Goal: Transaction & Acquisition: Register for event/course

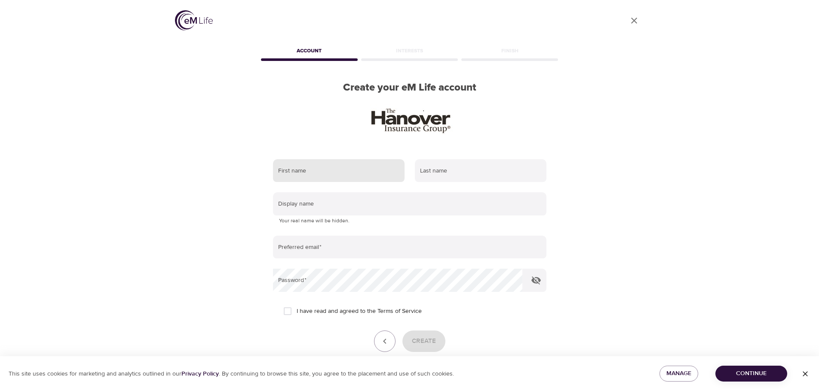
click at [398, 171] on input "text" at bounding box center [338, 170] width 131 height 23
type input "[PERSON_NAME]"
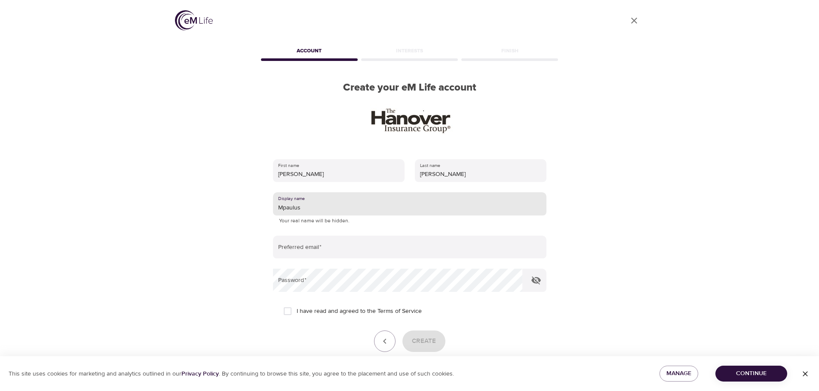
type input "Mpaulus"
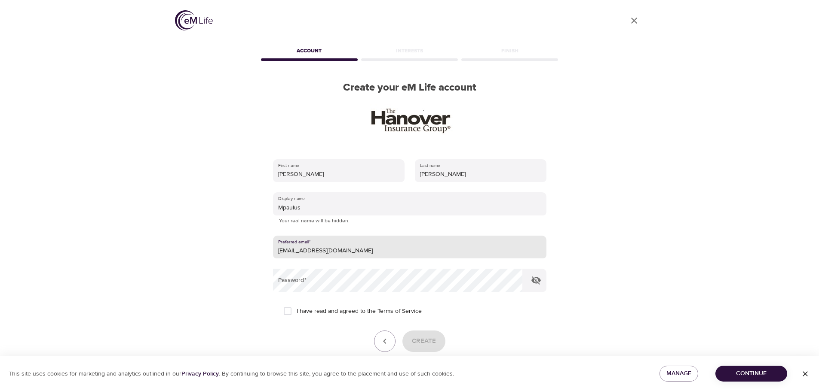
type input "[EMAIL_ADDRESS][DOMAIN_NAME]"
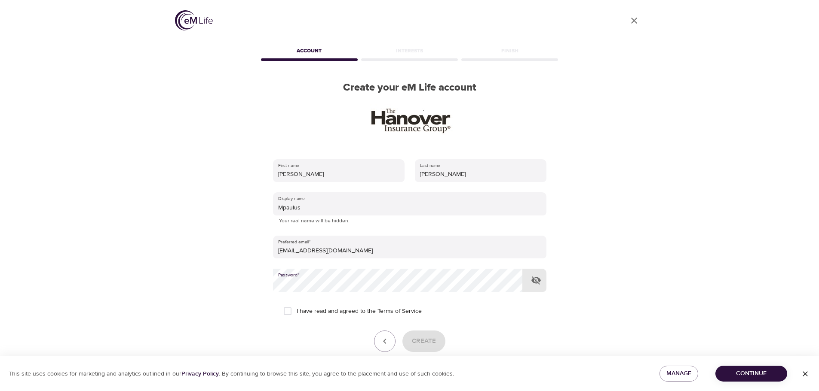
click at [532, 287] on button "button" at bounding box center [536, 280] width 21 height 21
click at [289, 311] on input "I have read and agreed to the Terms of Service" at bounding box center [287, 311] width 18 height 18
checkbox input "true"
click at [417, 340] on span "Create" at bounding box center [424, 341] width 24 height 11
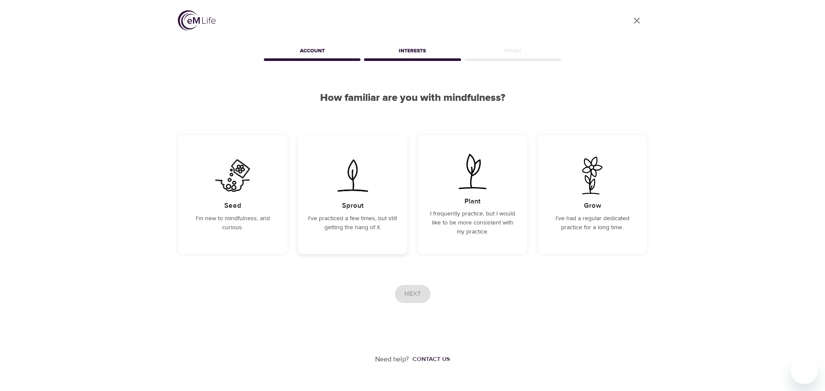
click at [338, 202] on div "Sprout I've practiced a few times, but still getting the hang of it." at bounding box center [353, 194] width 110 height 119
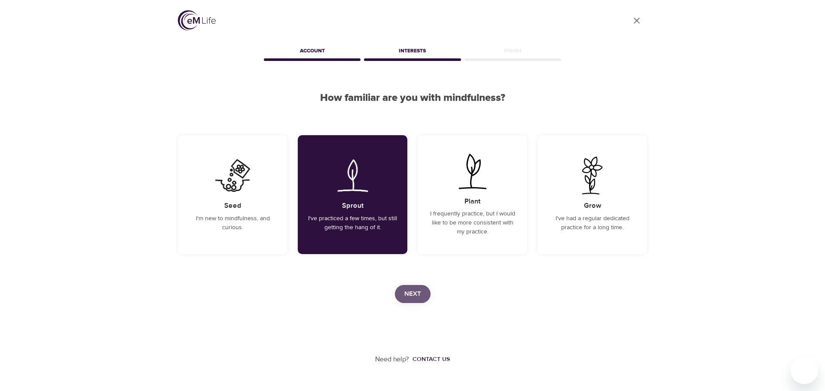
click at [404, 293] on span "Next" at bounding box center [412, 294] width 17 height 11
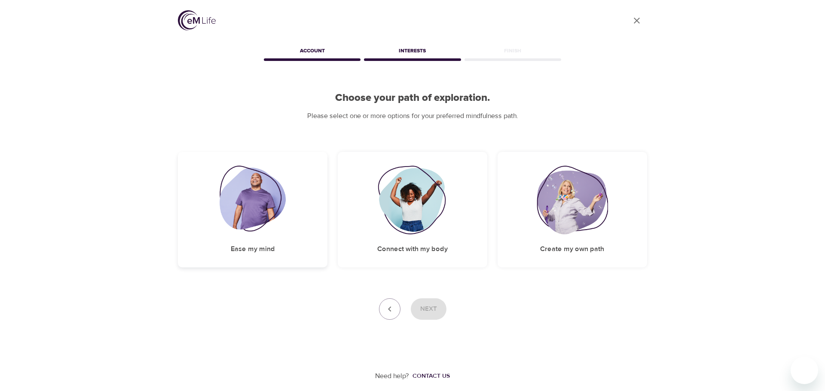
click at [278, 217] on img at bounding box center [253, 200] width 67 height 69
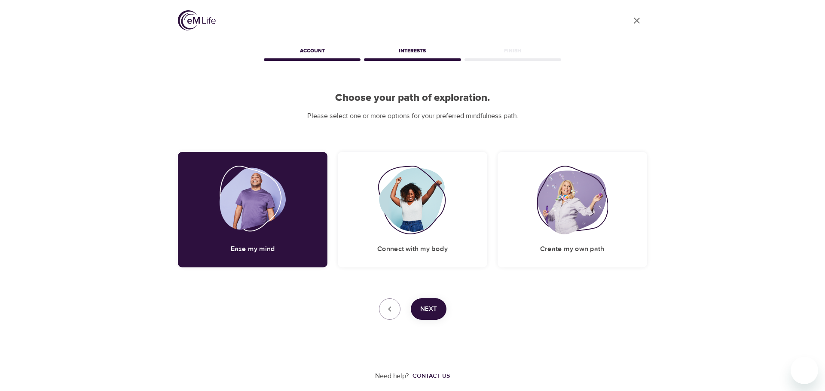
click at [431, 305] on span "Next" at bounding box center [428, 309] width 17 height 11
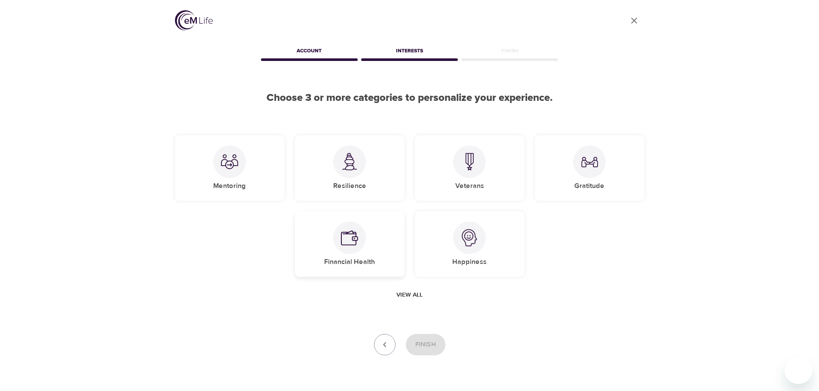
click at [373, 249] on div "Financial Health" at bounding box center [350, 244] width 110 height 66
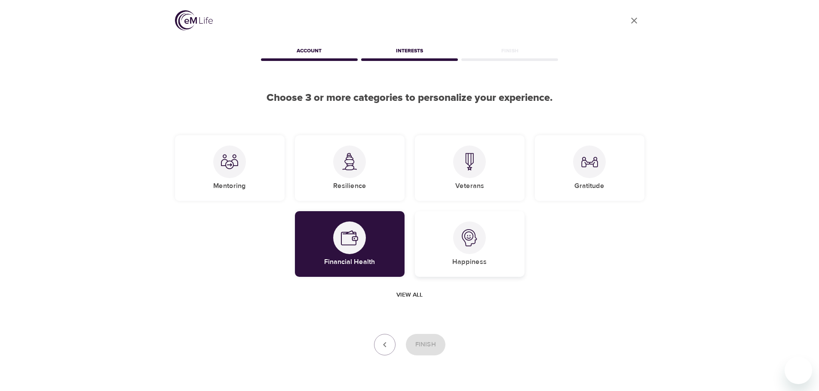
click at [457, 251] on div "Happiness" at bounding box center [470, 244] width 110 height 66
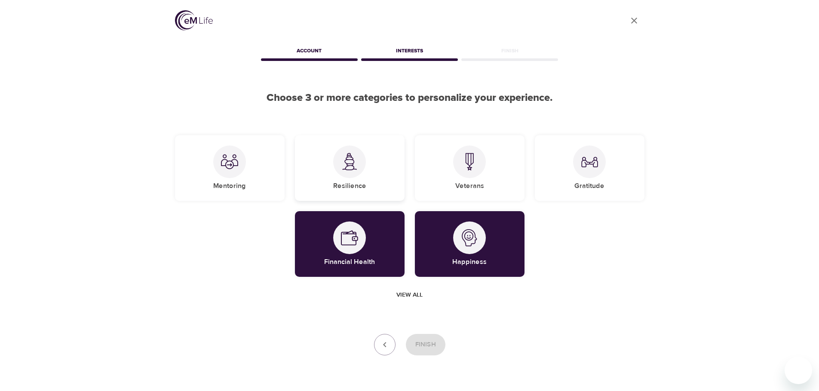
click at [327, 176] on div "Resilience" at bounding box center [350, 168] width 110 height 66
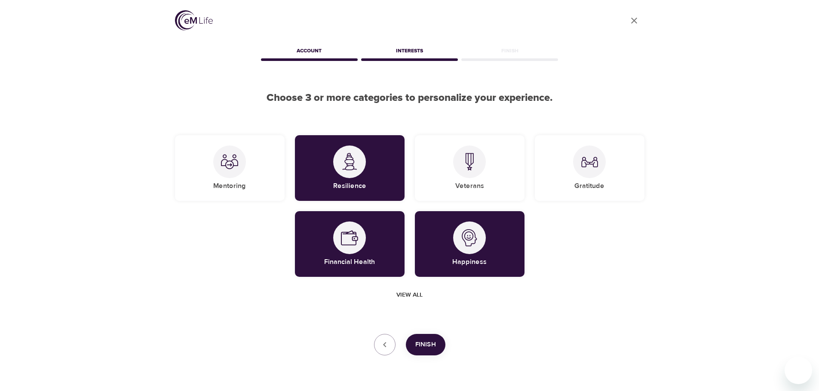
click at [414, 347] on button "Finish" at bounding box center [426, 344] width 40 height 21
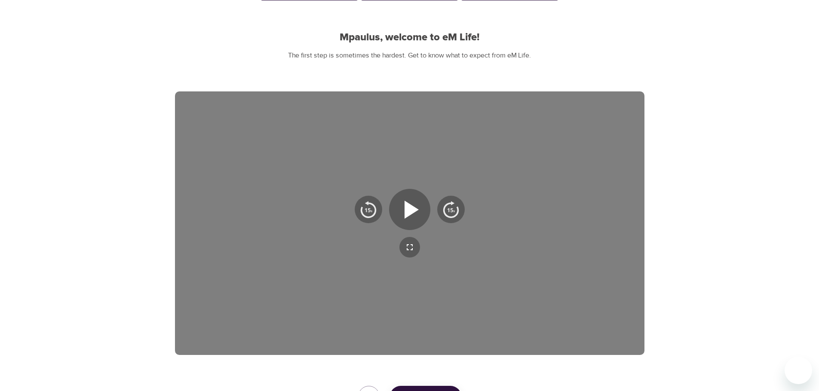
scroll to position [129, 0]
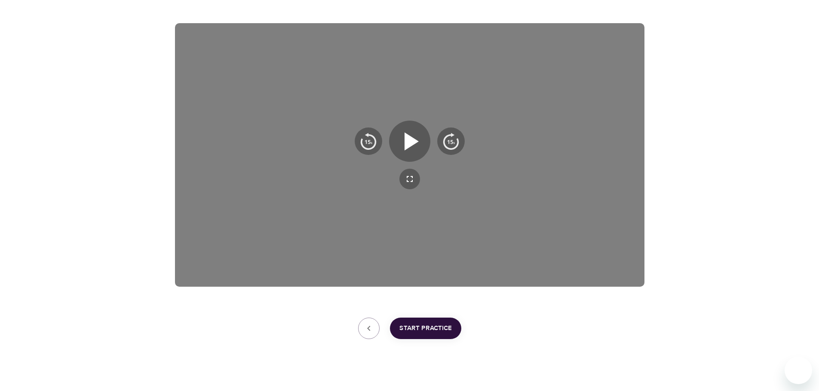
click at [417, 333] on span "Start Practice" at bounding box center [425, 328] width 52 height 11
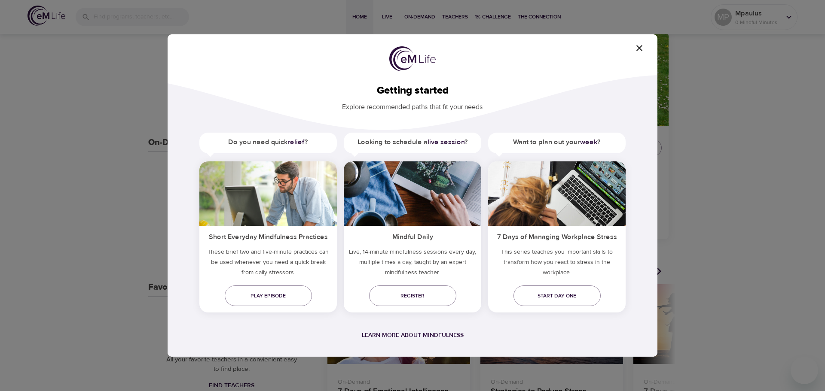
click at [641, 46] on icon "button" at bounding box center [639, 48] width 10 height 10
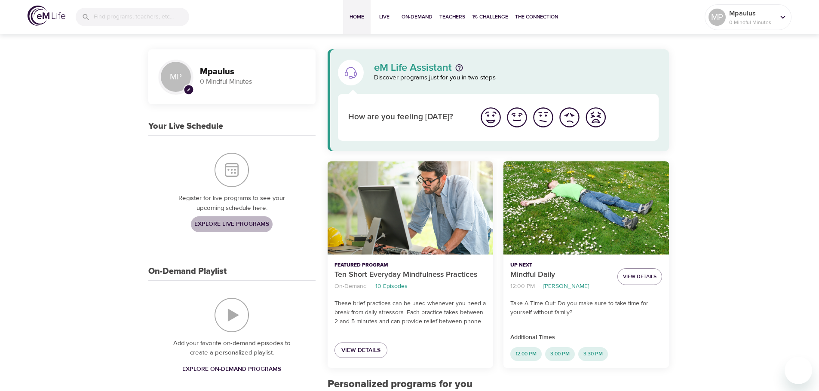
click at [223, 223] on span "Explore Live Programs" at bounding box center [231, 224] width 75 height 11
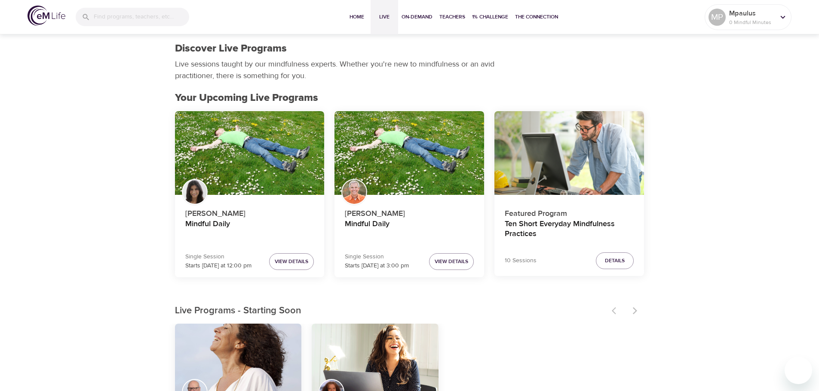
click at [632, 315] on div at bounding box center [625, 311] width 38 height 19
click at [636, 312] on div at bounding box center [625, 311] width 38 height 19
click at [634, 306] on div at bounding box center [625, 311] width 38 height 19
click at [610, 308] on div at bounding box center [625, 311] width 38 height 19
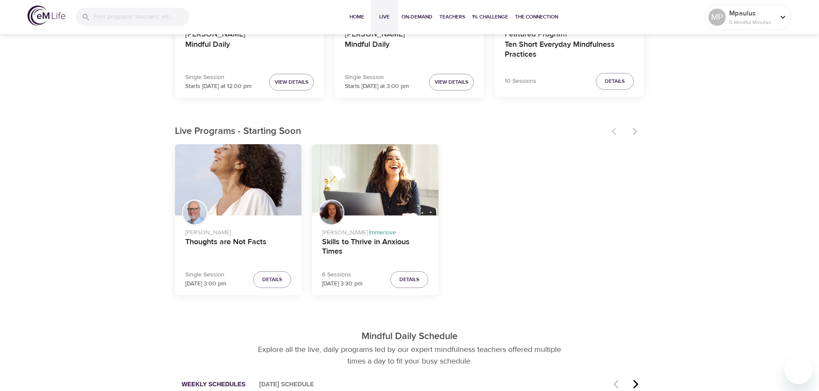
scroll to position [215, 0]
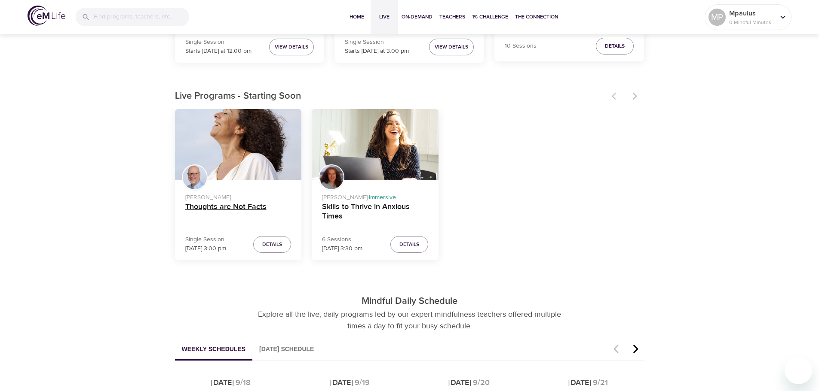
click at [214, 214] on h4 "Thoughts are Not Facts" at bounding box center [238, 212] width 106 height 21
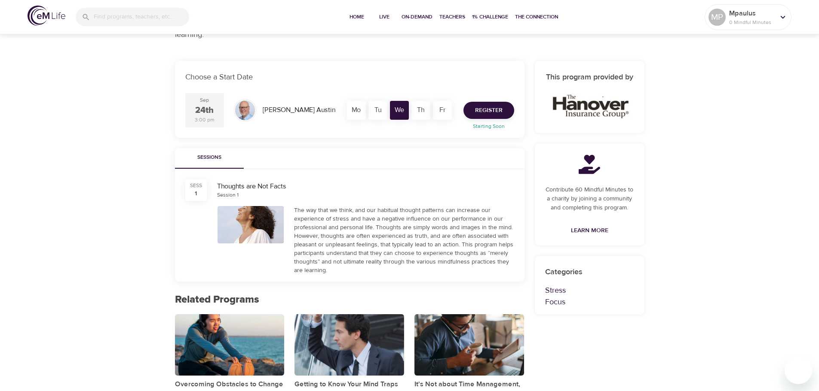
scroll to position [129, 0]
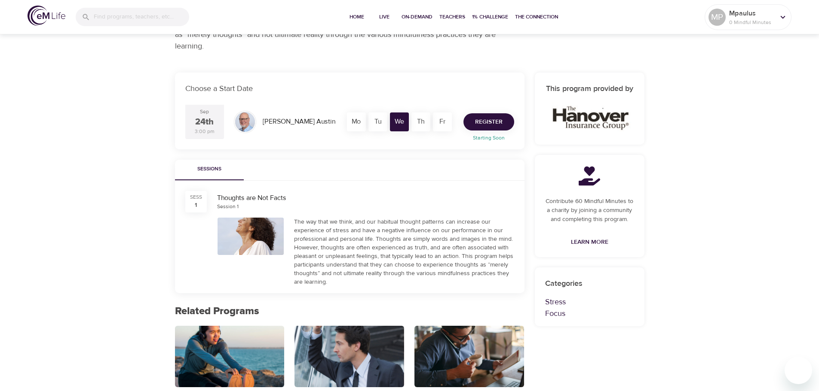
click at [491, 119] on span "Register" at bounding box center [488, 122] width 27 height 11
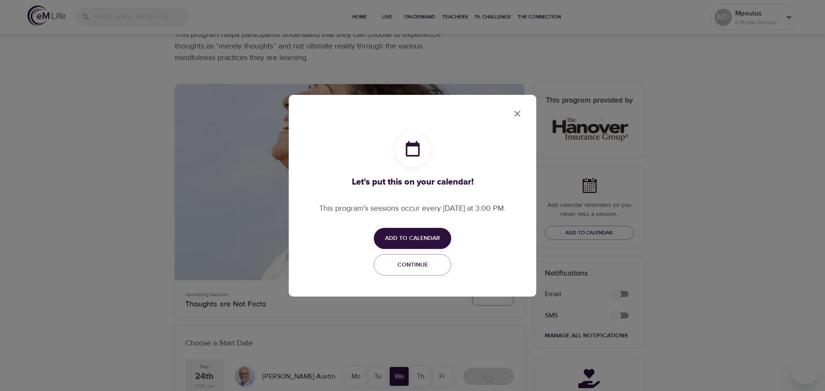
checkbox input "true"
click at [417, 238] on span "Add to Calendar" at bounding box center [412, 238] width 55 height 11
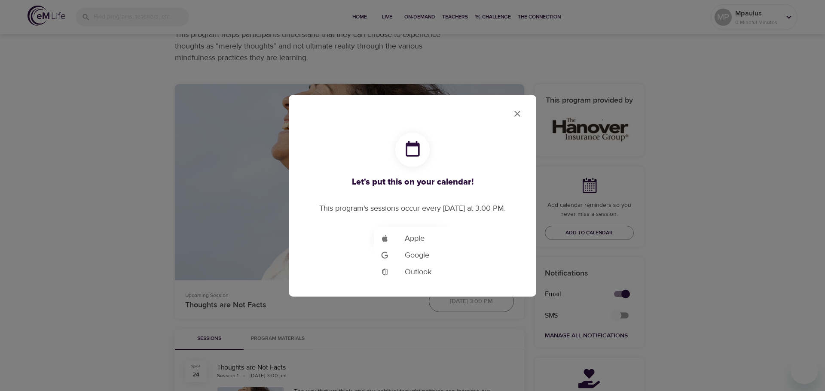
click at [453, 268] on li "Add to Google Calendar Outlook" at bounding box center [425, 272] width 103 height 17
click at [519, 110] on div at bounding box center [412, 195] width 825 height 391
click at [519, 114] on icon "close" at bounding box center [517, 114] width 10 height 10
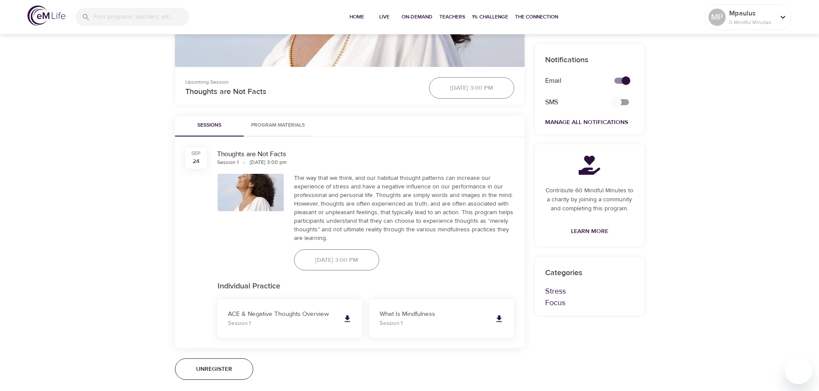
scroll to position [301, 0]
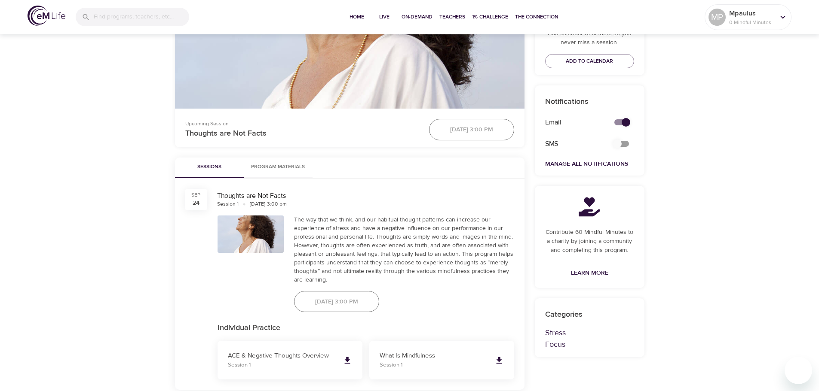
click at [278, 173] on button "Program Materials" at bounding box center [278, 168] width 69 height 21
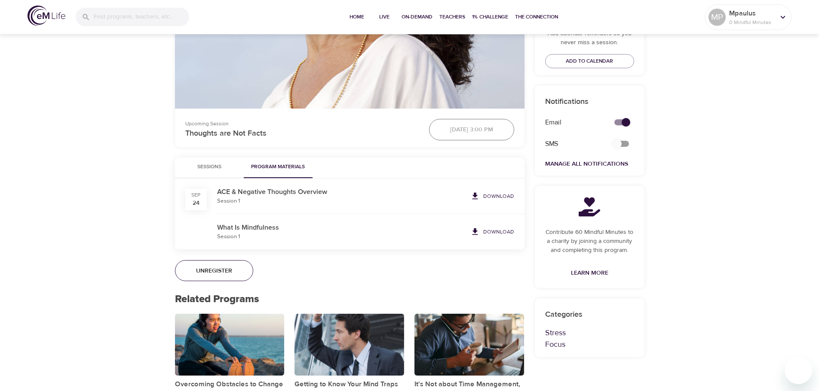
click at [32, 21] on img at bounding box center [46, 16] width 38 height 20
